Goal: Transaction & Acquisition: Download file/media

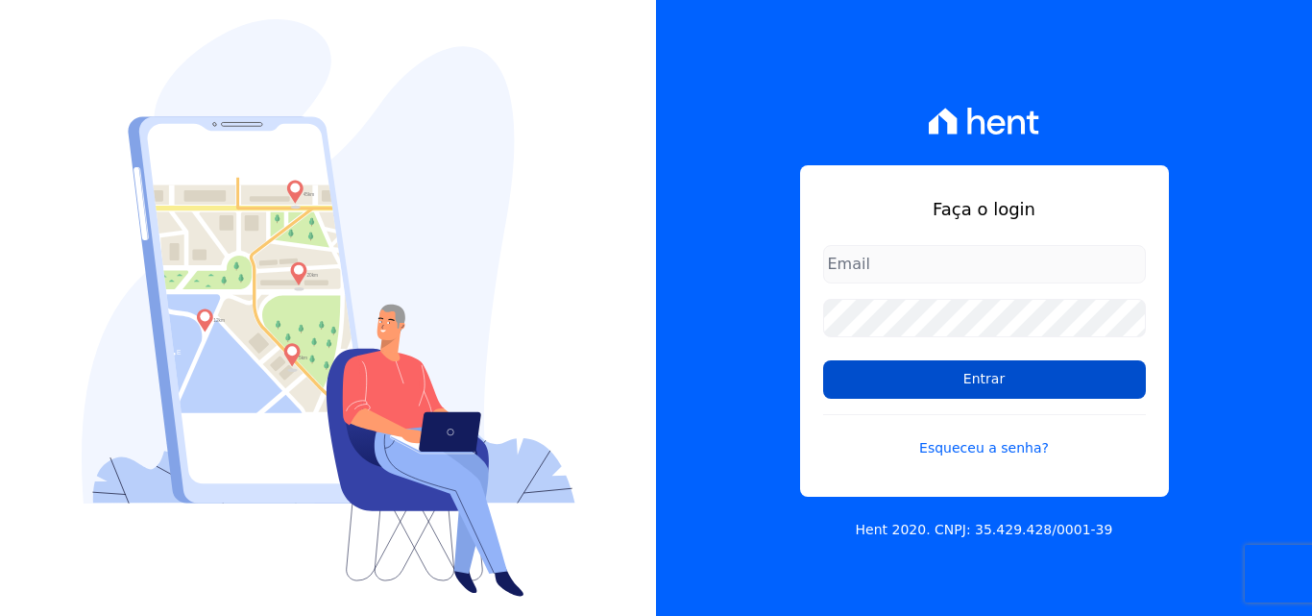
type input "[EMAIL_ADDRESS][DOMAIN_NAME]"
click at [998, 382] on input "Entrar" at bounding box center [984, 379] width 323 height 38
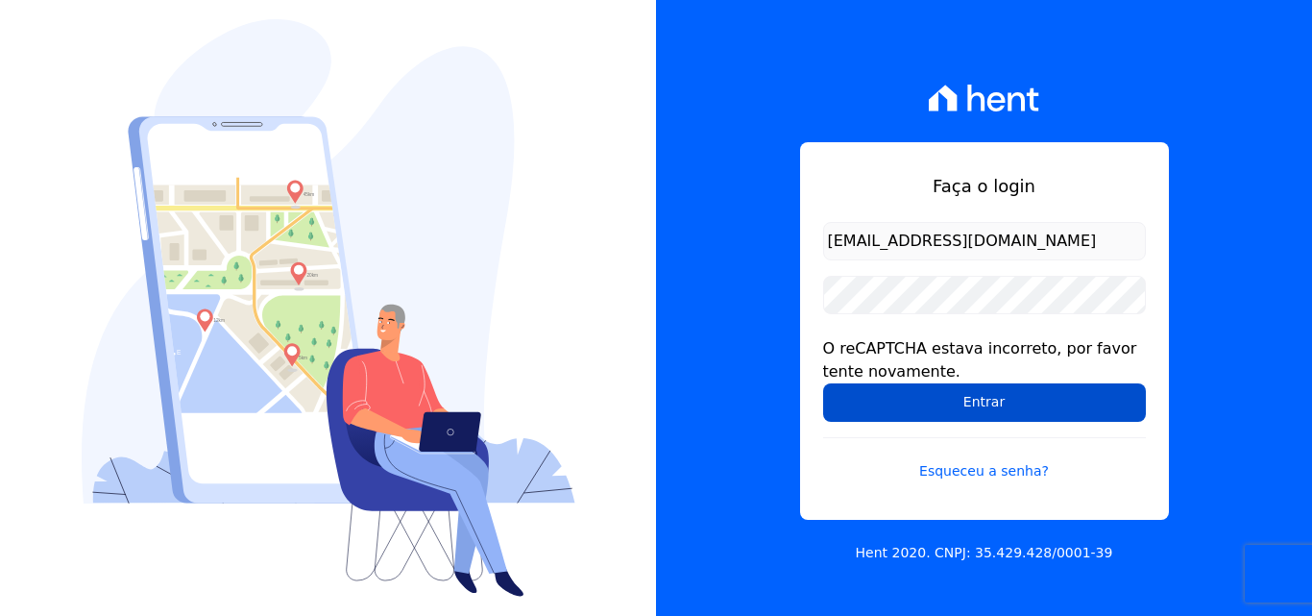
click at [983, 400] on input "Entrar" at bounding box center [984, 402] width 323 height 38
click at [1007, 400] on input "Entrar" at bounding box center [984, 402] width 323 height 38
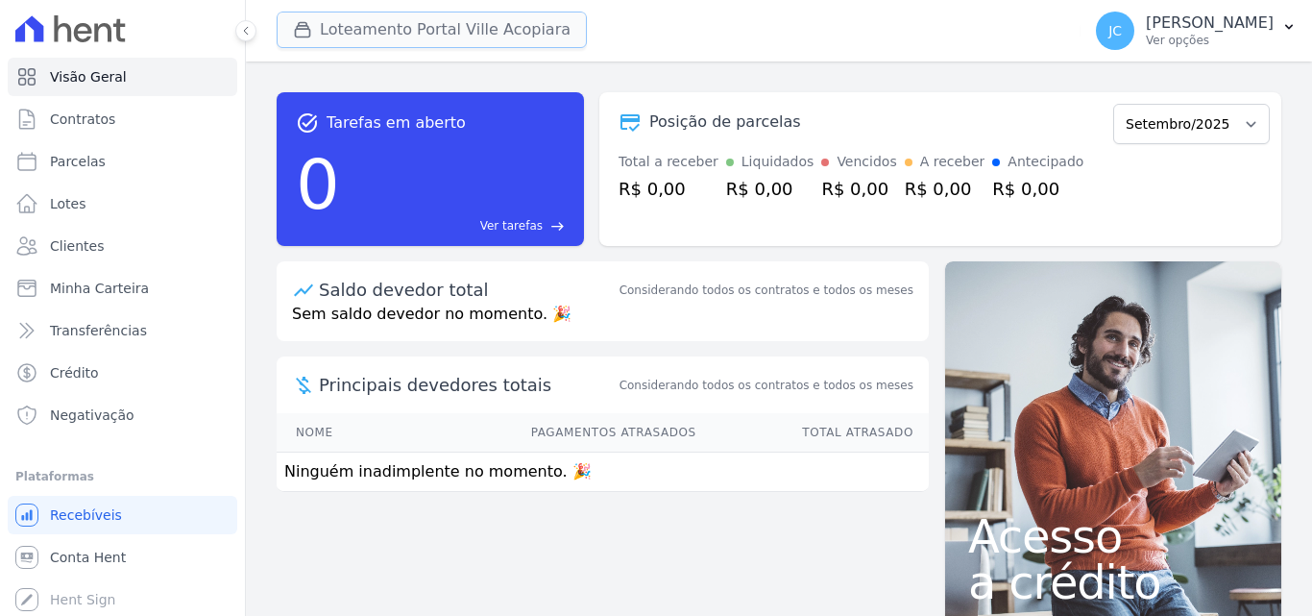
click at [435, 23] on button "Loteamento Portal Ville Acopiara" at bounding box center [432, 30] width 310 height 36
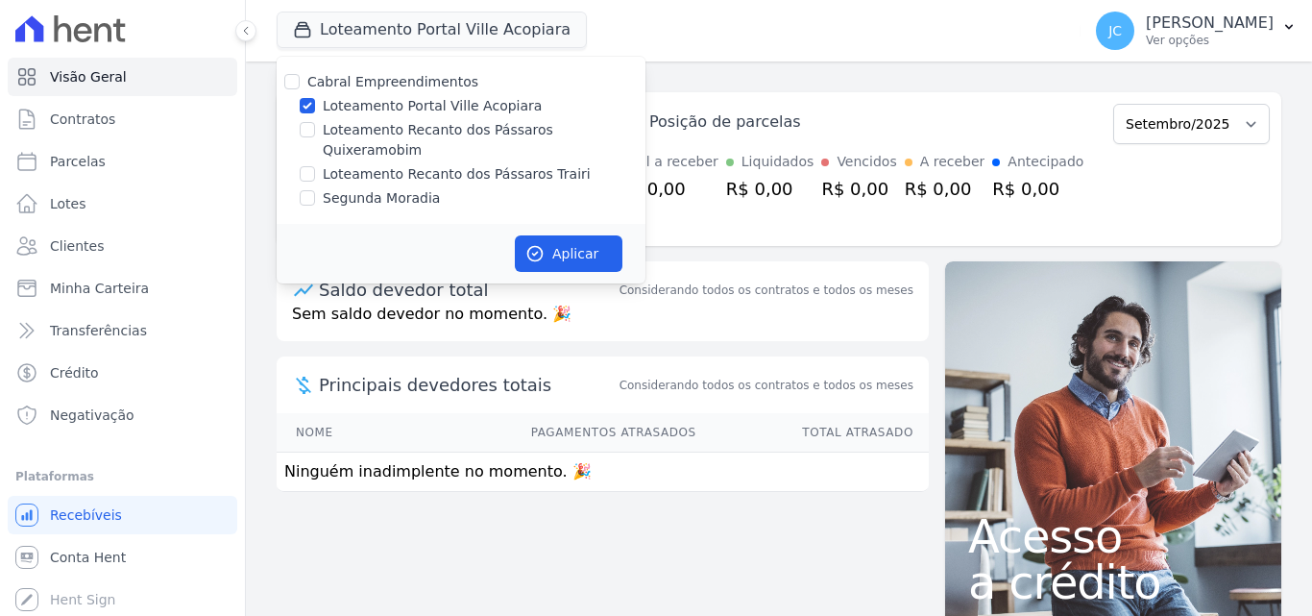
click at [345, 105] on label "Loteamento Portal Ville Acopiara" at bounding box center [432, 106] width 219 height 20
click at [315, 105] on input "Loteamento Portal Ville Acopiara" at bounding box center [307, 105] width 15 height 15
checkbox input "false"
click at [325, 131] on label "Loteamento Recanto dos Pássaros Quixeramobim" at bounding box center [484, 140] width 323 height 40
click at [315, 131] on input "Loteamento Recanto dos Pássaros Quixeramobim" at bounding box center [307, 129] width 15 height 15
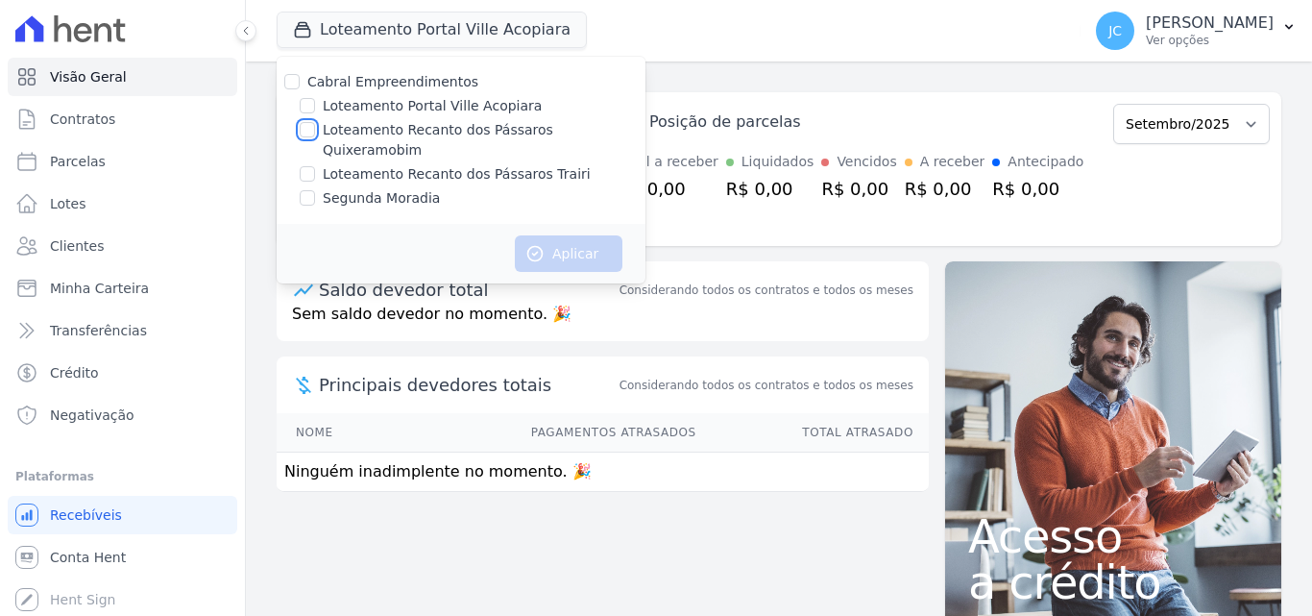
checkbox input "true"
click at [560, 248] on button "Aplicar" at bounding box center [569, 253] width 108 height 36
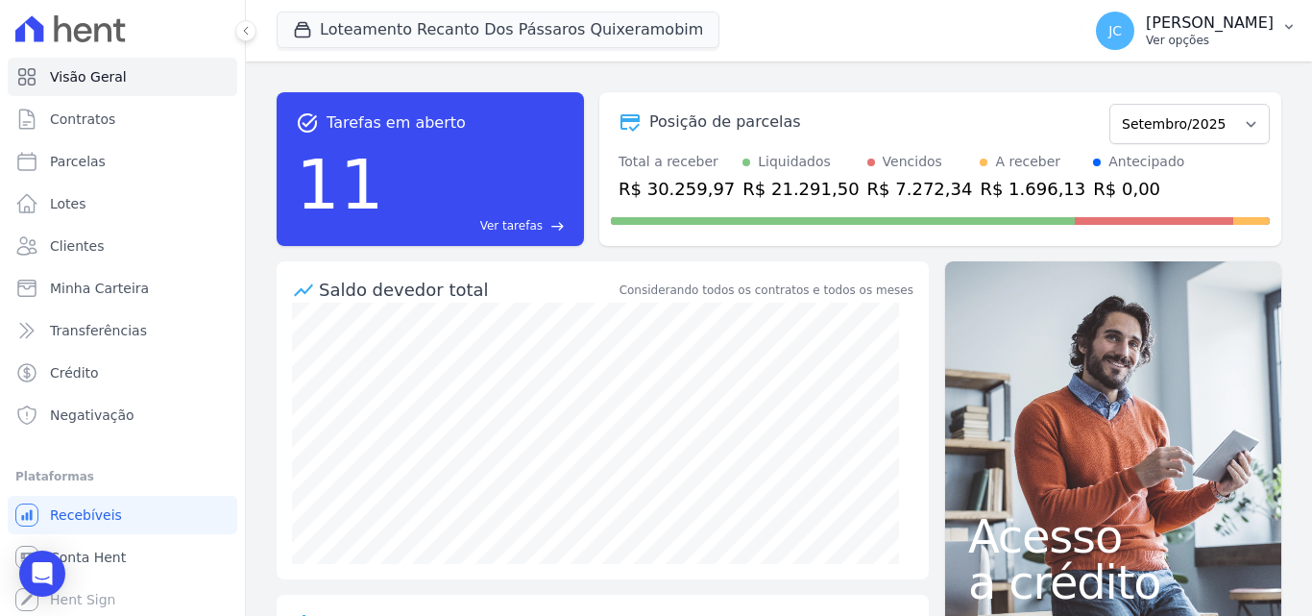
click at [1193, 37] on p "Ver opções" at bounding box center [1210, 40] width 128 height 15
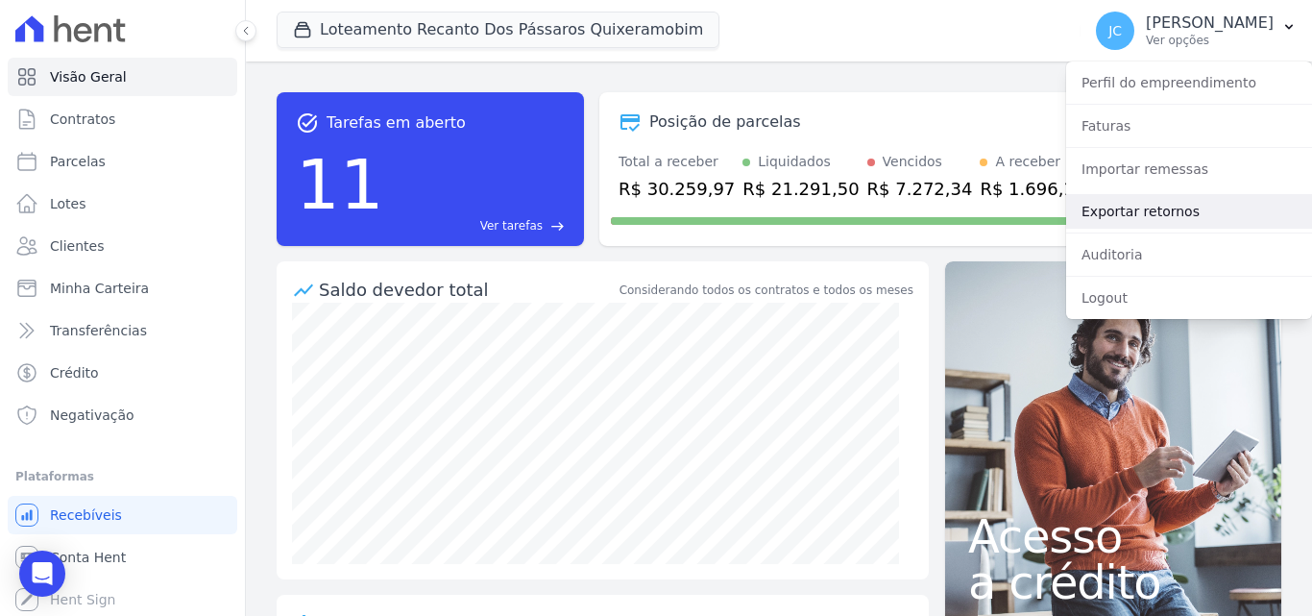
click at [1167, 210] on link "Exportar retornos" at bounding box center [1189, 211] width 246 height 35
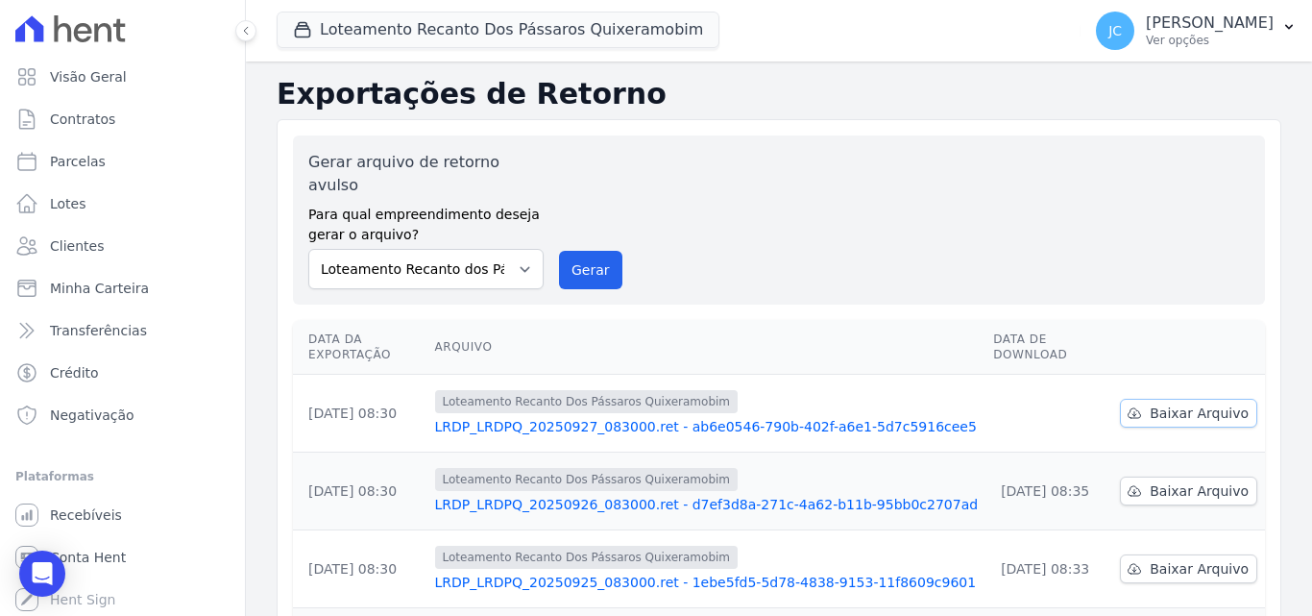
click at [1131, 405] on icon at bounding box center [1134, 412] width 15 height 15
click at [431, 32] on button "Loteamento Recanto Dos Pássaros Quixeramobim" at bounding box center [498, 30] width 443 height 36
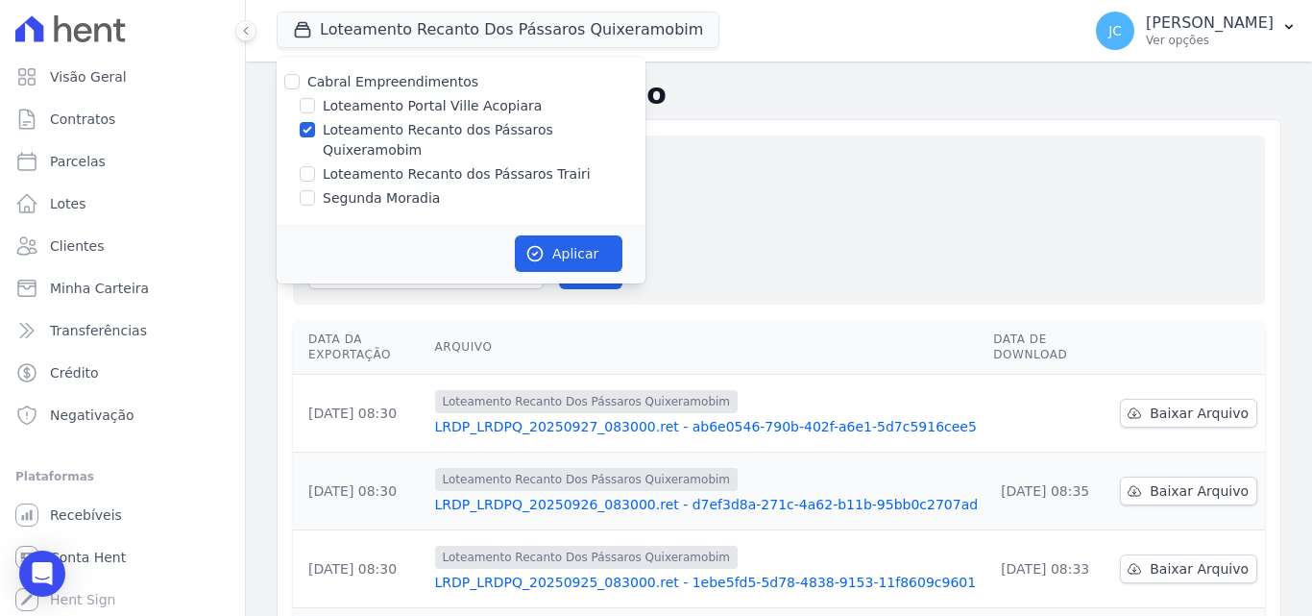
click at [397, 130] on label "Loteamento Recanto dos Pássaros Quixeramobim" at bounding box center [484, 140] width 323 height 40
click at [315, 130] on input "Loteamento Recanto dos Pássaros Quixeramobim" at bounding box center [307, 129] width 15 height 15
checkbox input "false"
drag, startPoint x: 366, startPoint y: 154, endPoint x: 377, endPoint y: 154, distance: 11.5
click at [367, 164] on label "Loteamento Recanto dos Pássaros Trairi" at bounding box center [457, 174] width 268 height 20
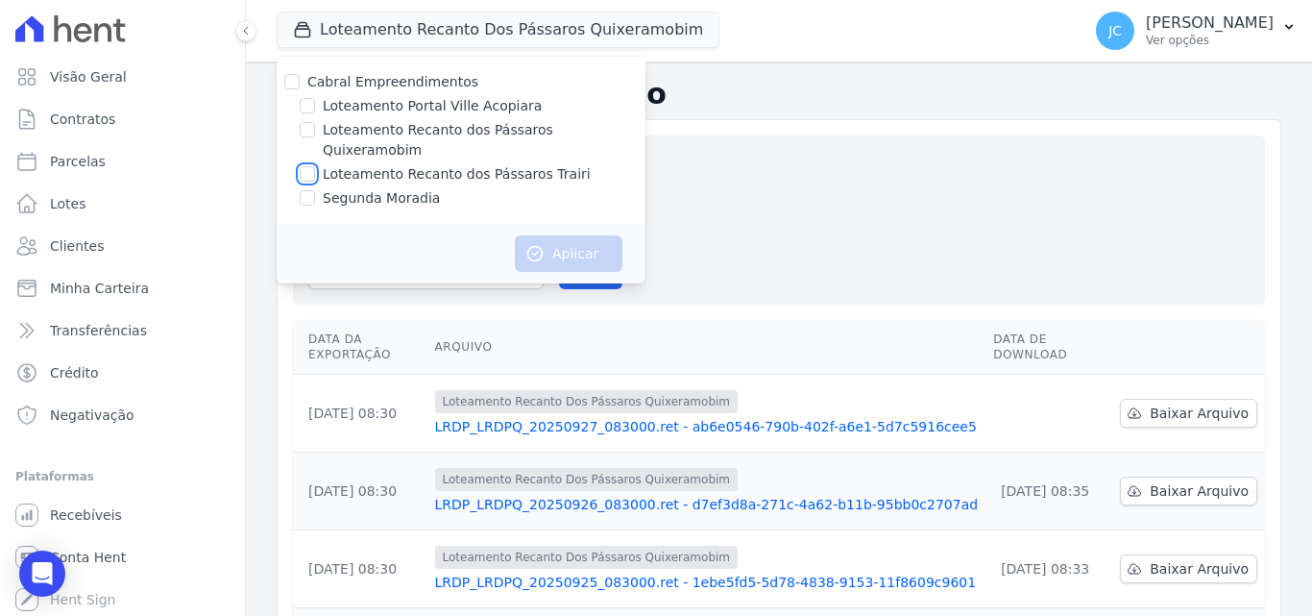
click at [315, 166] on input "Loteamento Recanto dos Pássaros Trairi" at bounding box center [307, 173] width 15 height 15
checkbox input "true"
click at [547, 235] on button "Aplicar" at bounding box center [569, 253] width 108 height 36
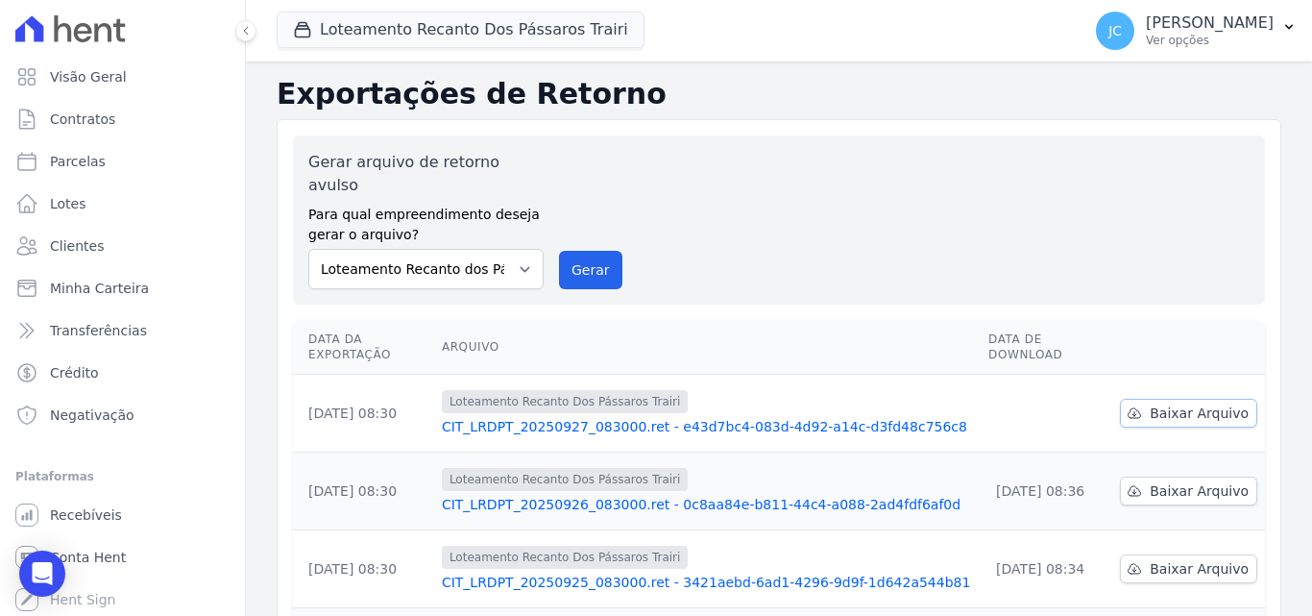
click at [1160, 403] on span "Baixar Arquivo" at bounding box center [1199, 412] width 99 height 19
